Goal: Check status

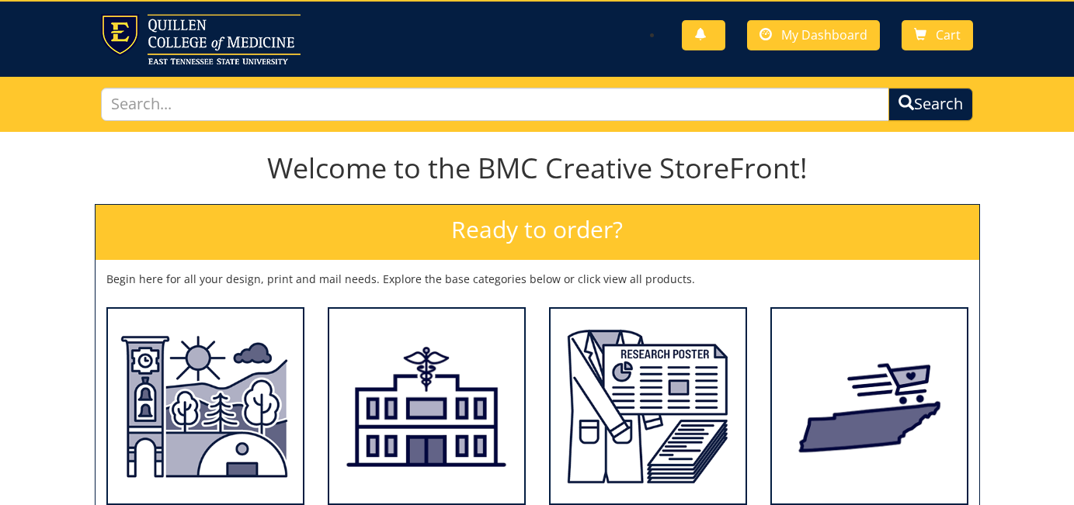
scroll to position [4, 0]
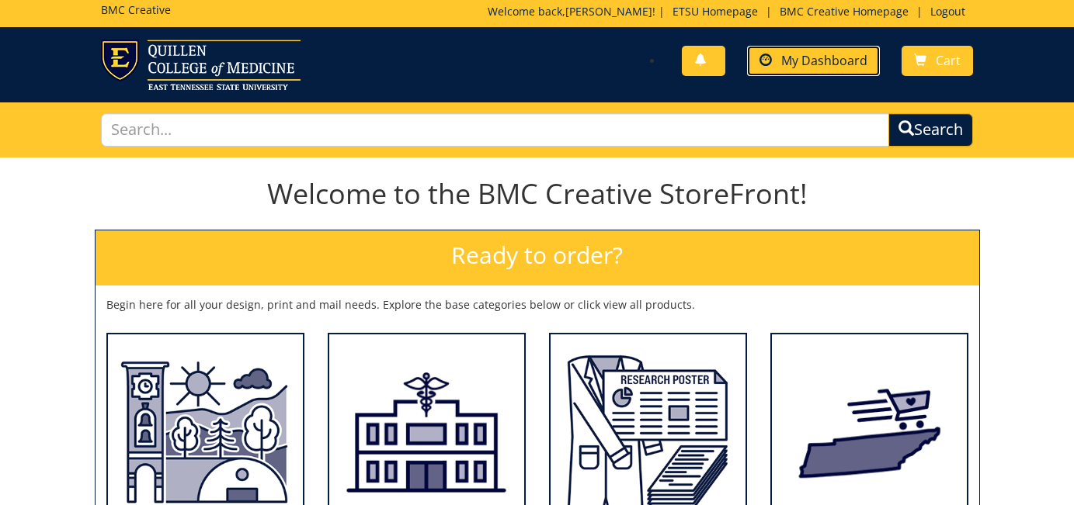
click at [795, 60] on span "My Dashboard" at bounding box center [824, 60] width 86 height 17
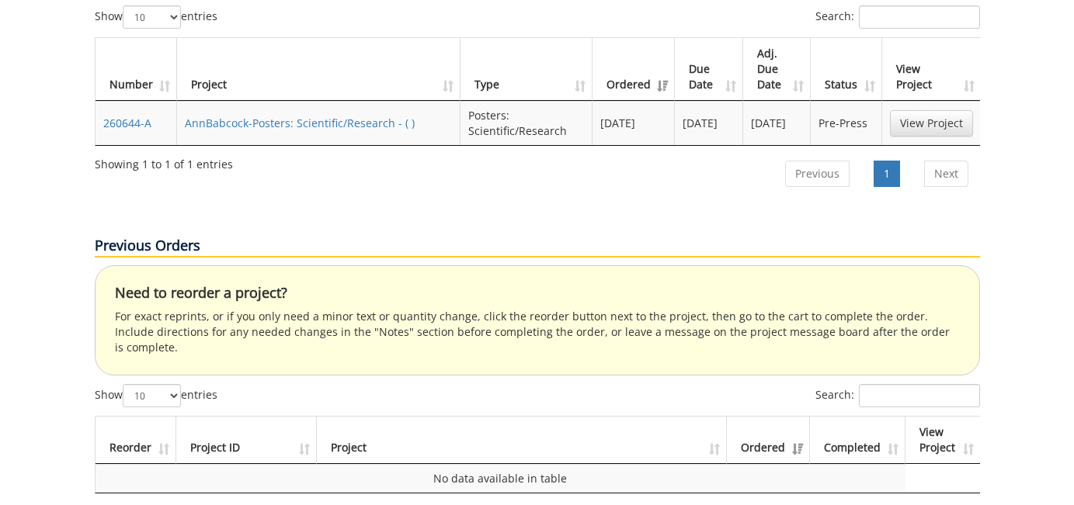
scroll to position [491, 0]
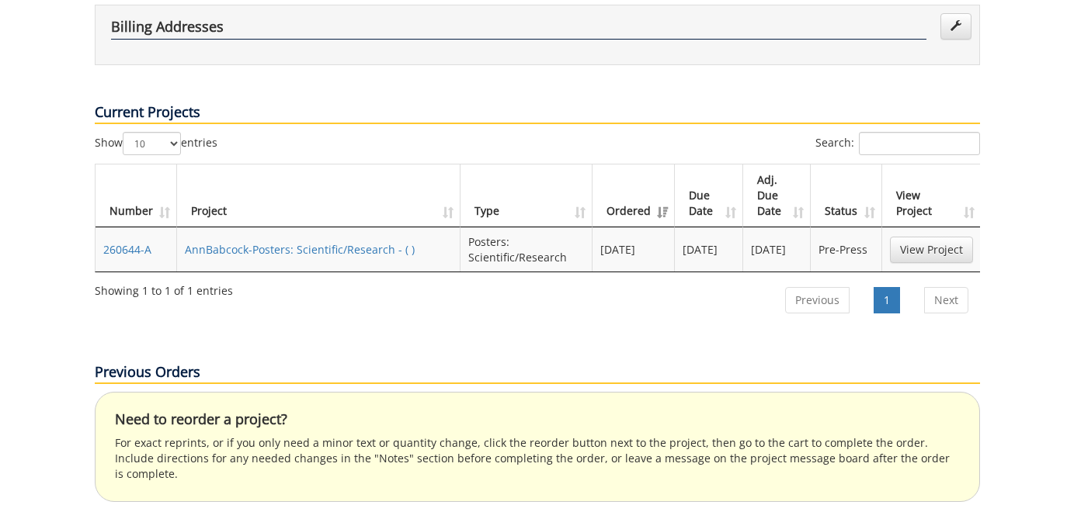
click at [935, 232] on td "View Project" at bounding box center [931, 249] width 99 height 44
click at [935, 237] on link "View Project" at bounding box center [931, 250] width 83 height 26
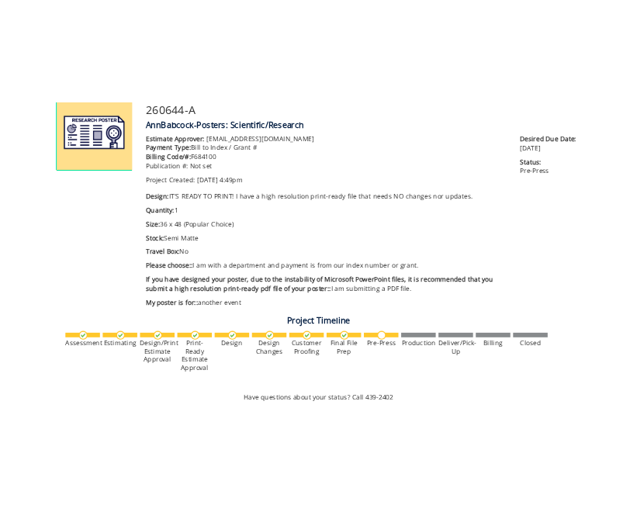
scroll to position [259, 0]
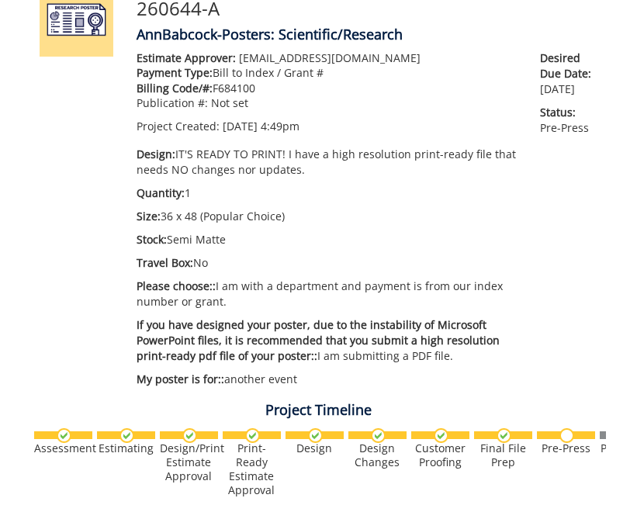
click at [62, 138] on div "Project Timeline Assessment Estimating" at bounding box center [318, 286] width 605 height 540
